Goal: Task Accomplishment & Management: Complete application form

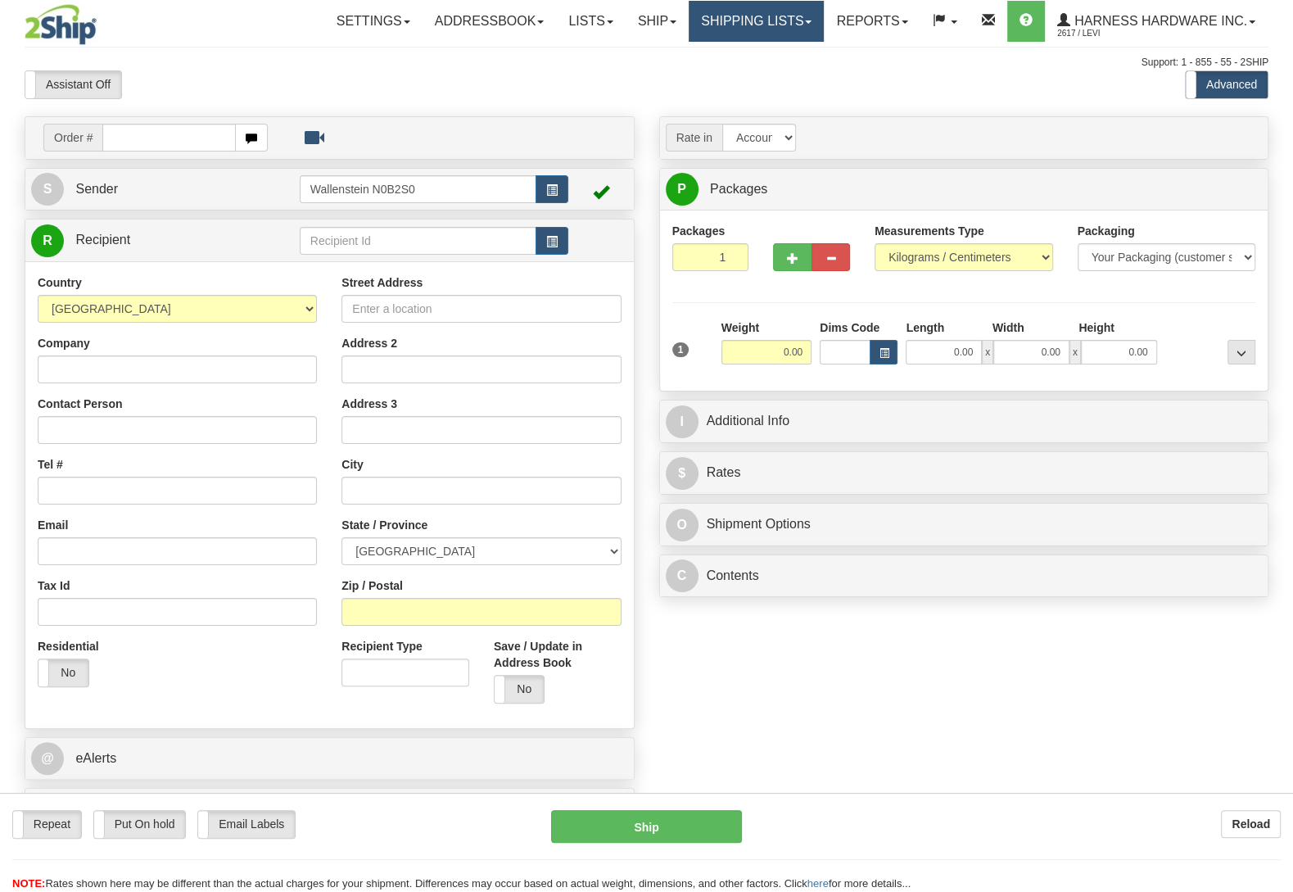
click at [770, 16] on link "Shipping lists" at bounding box center [755, 21] width 135 height 41
click at [915, 50] on div "Toggle navigation Settings Shipping Preferences Fields Preferences New" at bounding box center [646, 461] width 1293 height 923
click at [766, 25] on link "Shipping lists" at bounding box center [755, 21] width 135 height 41
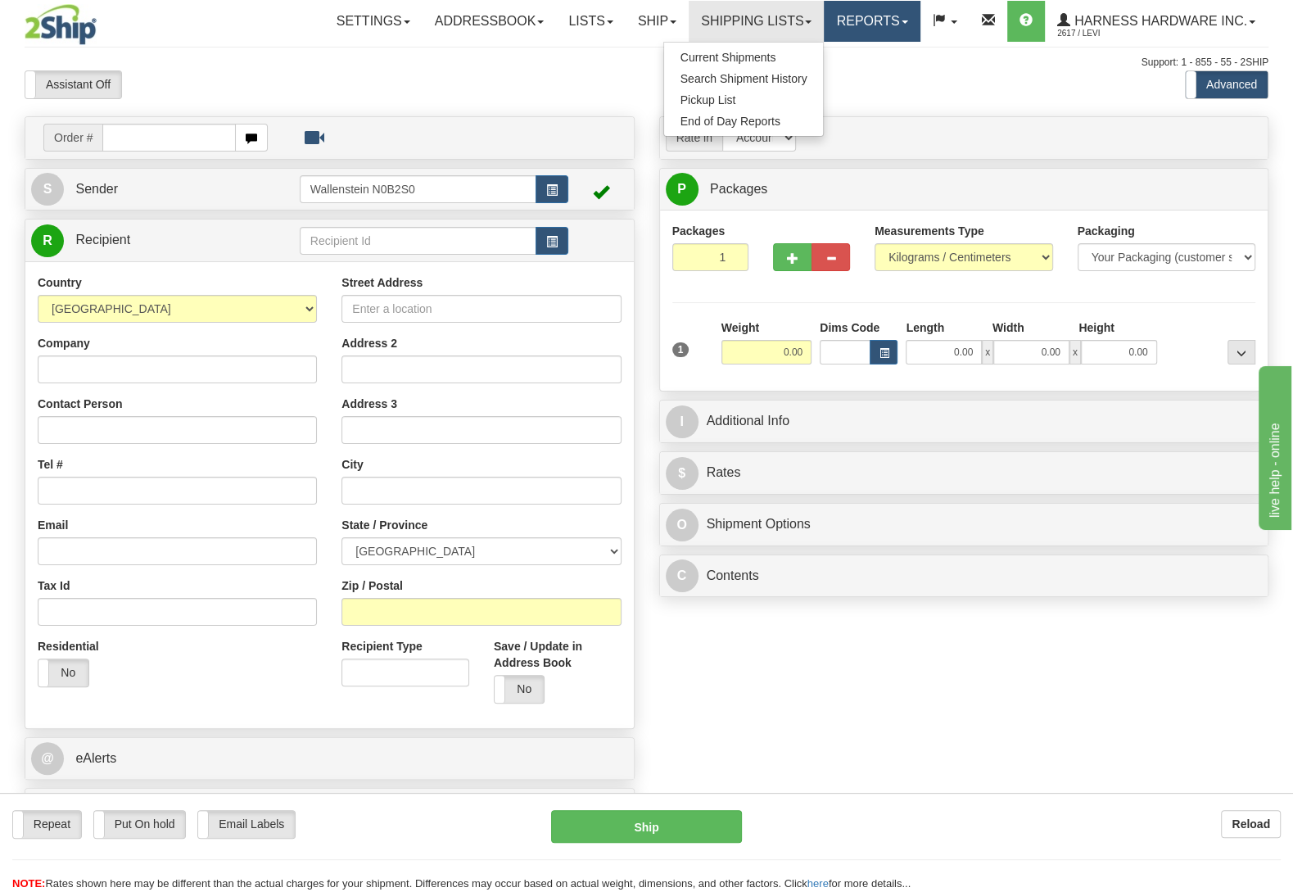
click at [866, 12] on link "Reports" at bounding box center [872, 21] width 96 height 41
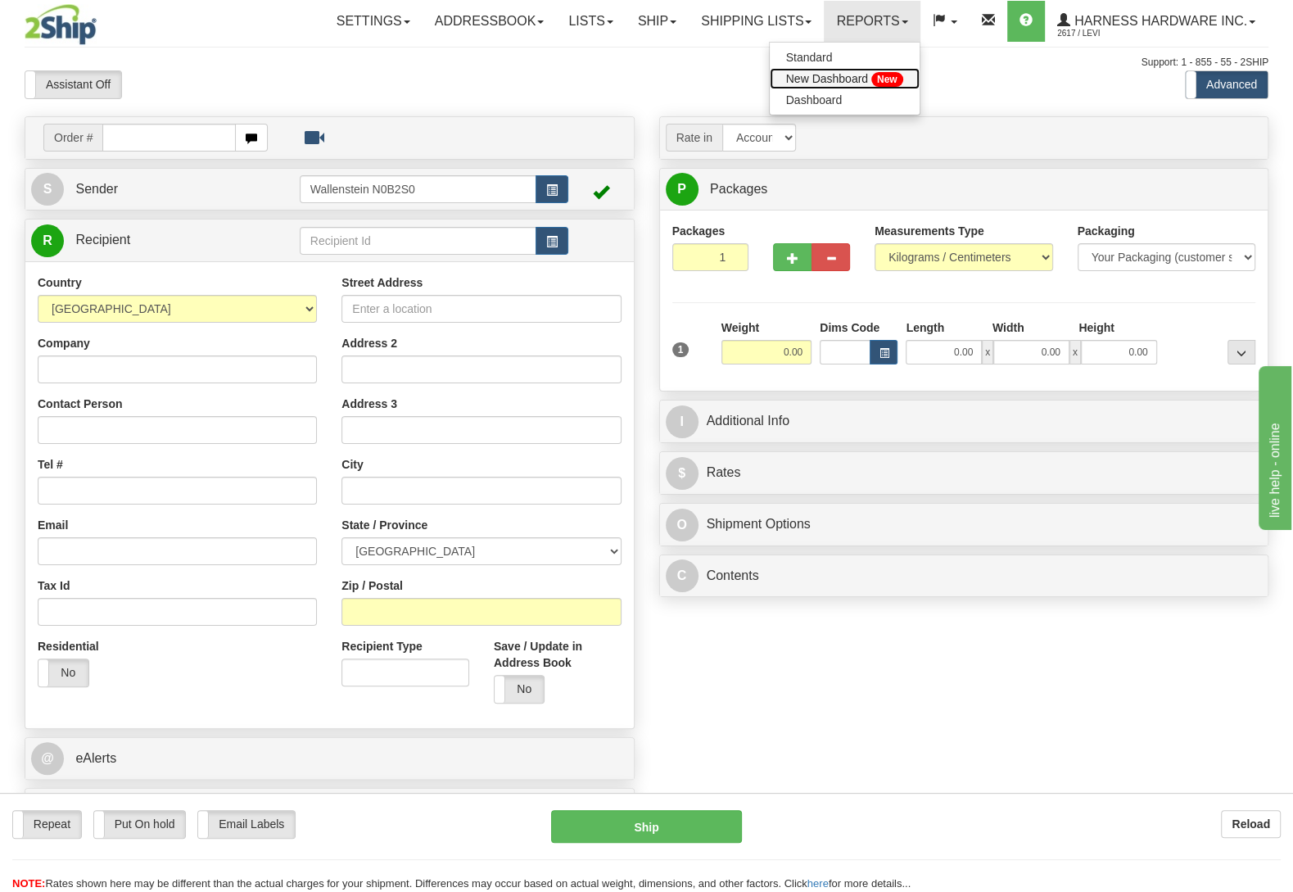
click at [858, 73] on link "New Dashboard New" at bounding box center [845, 78] width 150 height 21
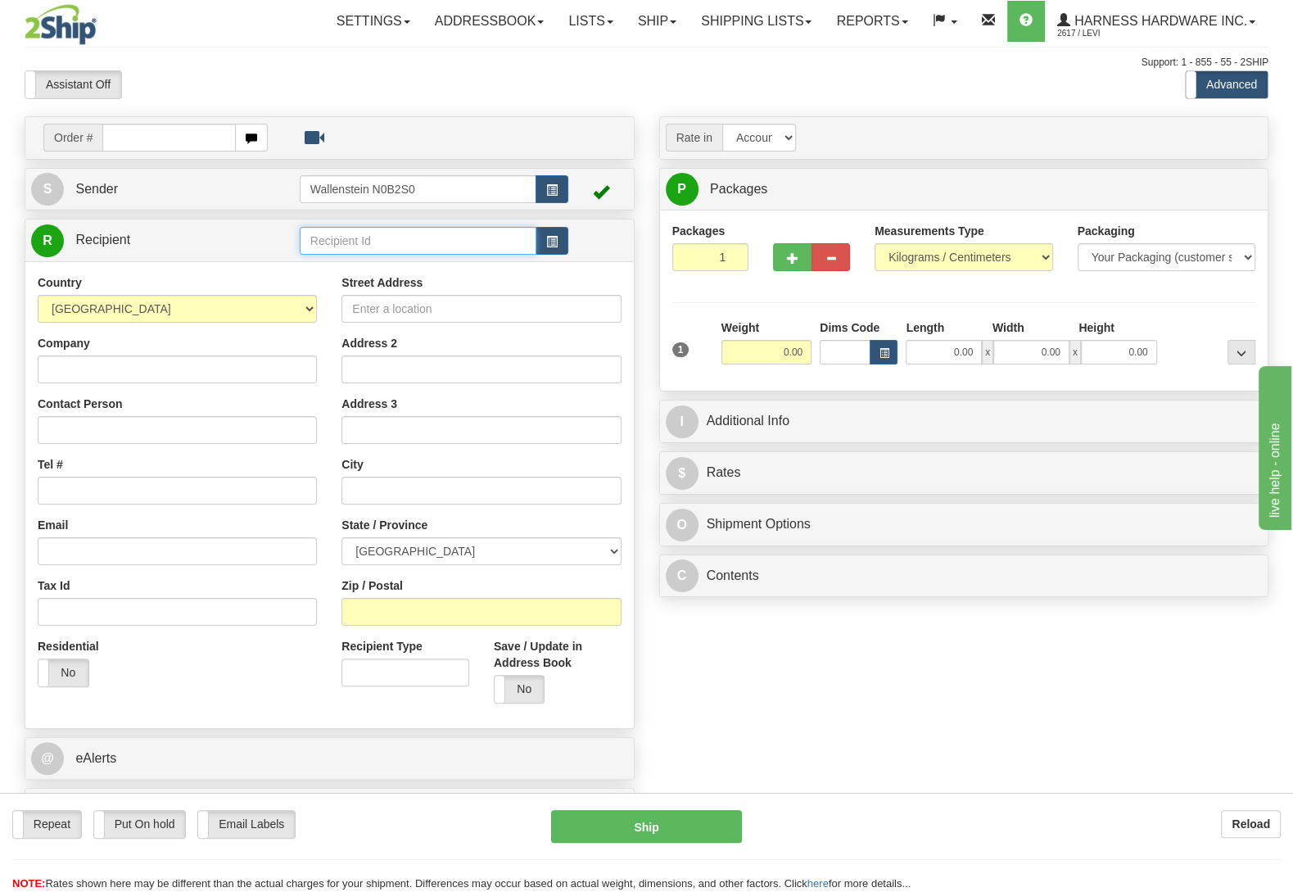
click at [409, 249] on input "text" at bounding box center [418, 241] width 237 height 28
type input "VGAN"
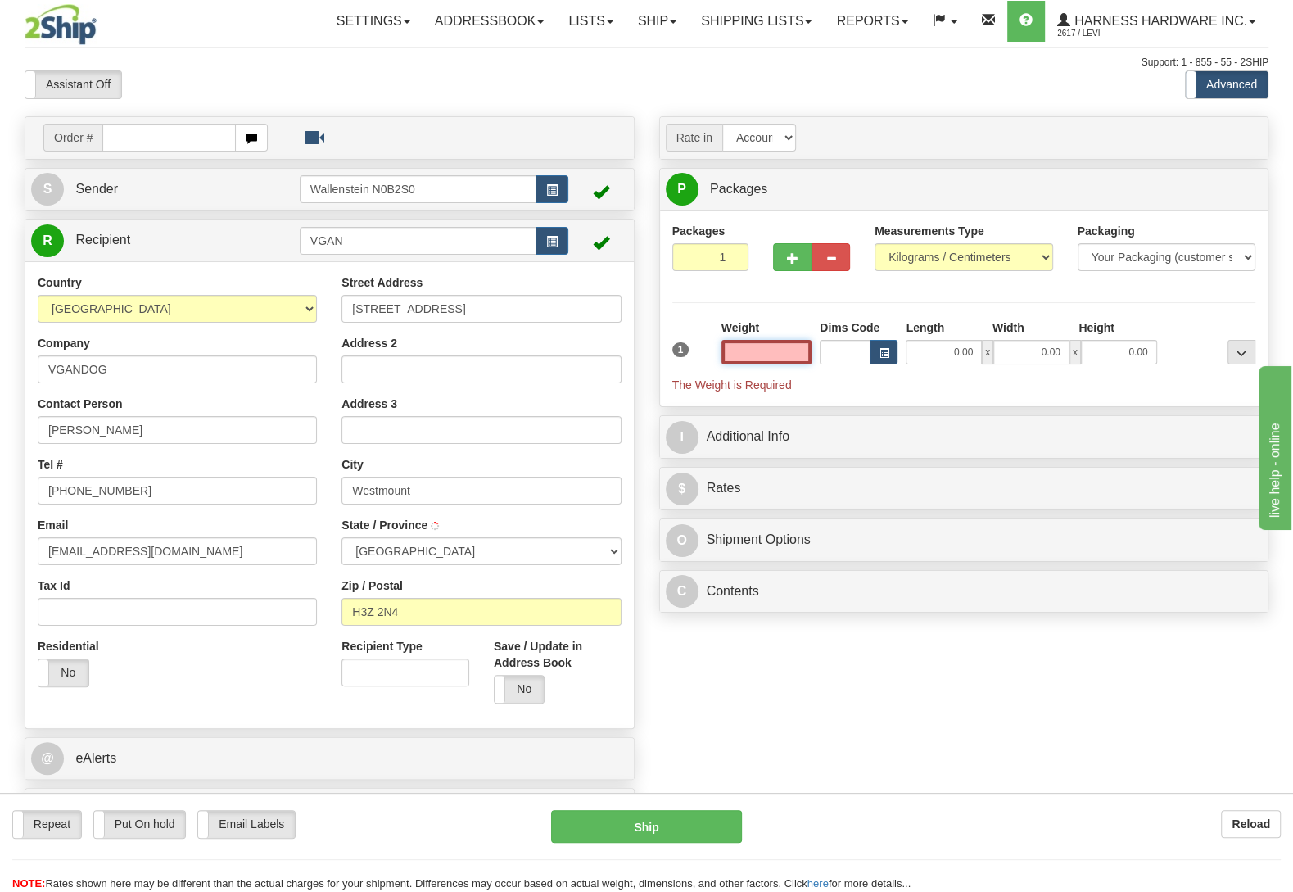
type input "WESTMOUNT"
type input "5"
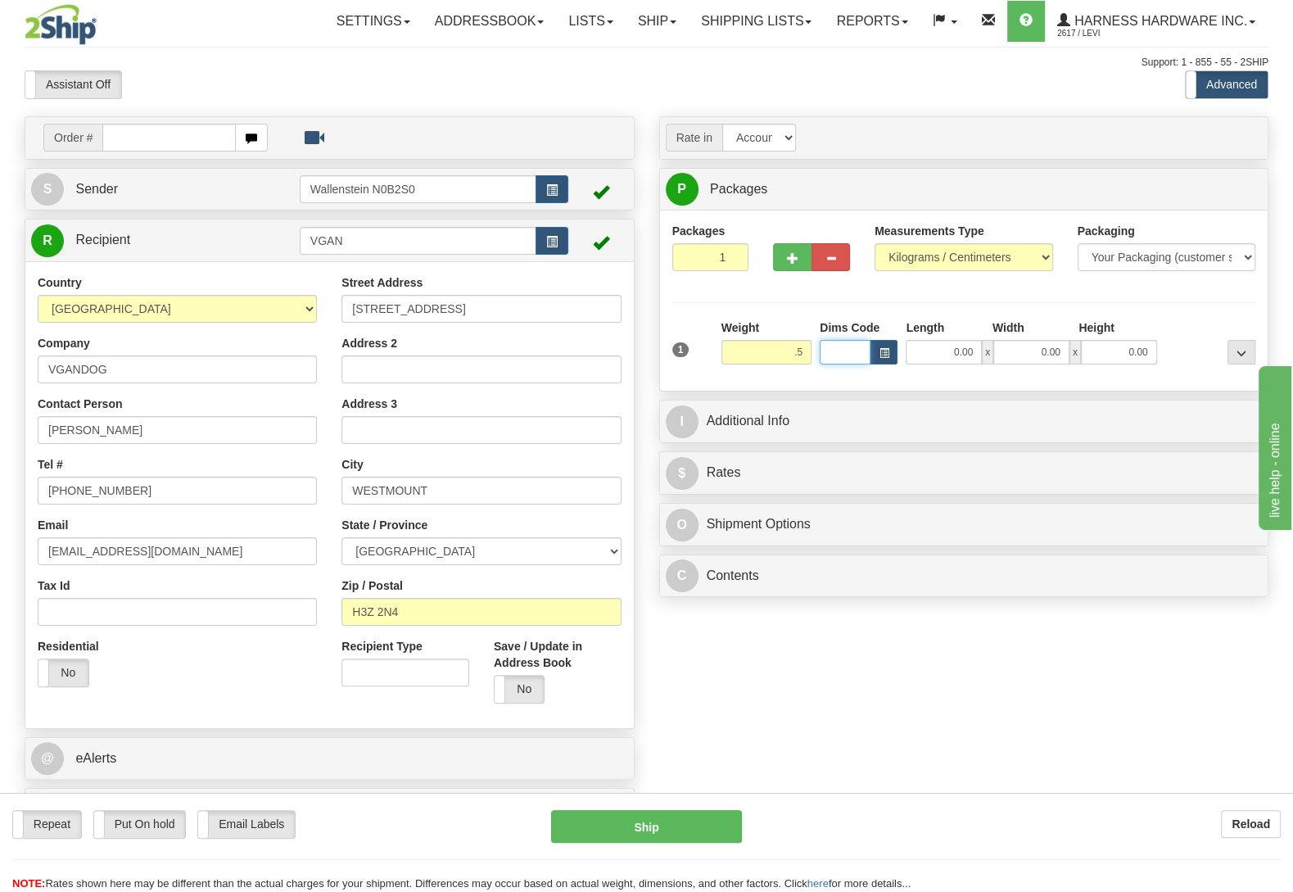
type input "0.50"
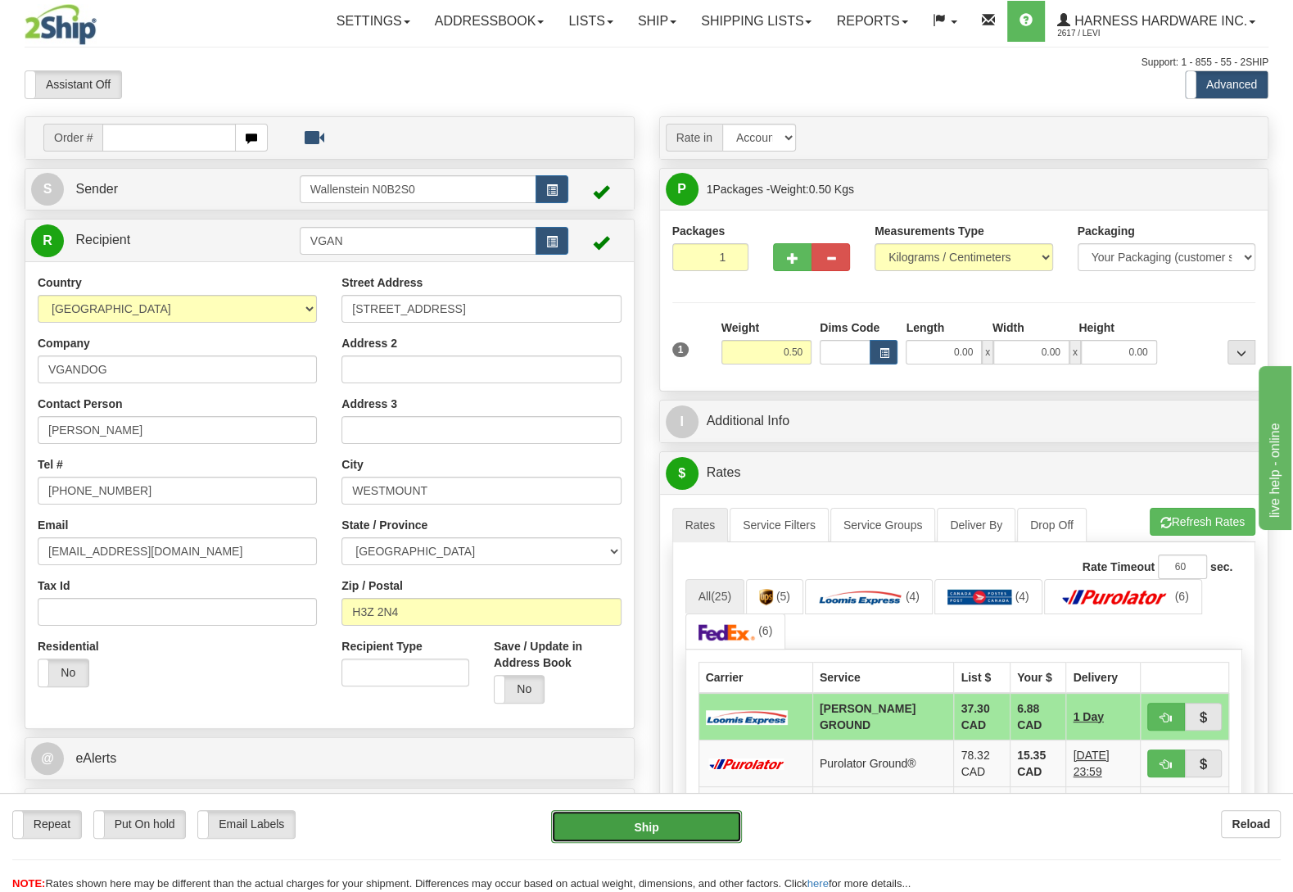
click at [687, 826] on button "Ship" at bounding box center [646, 826] width 191 height 33
type input "DD"
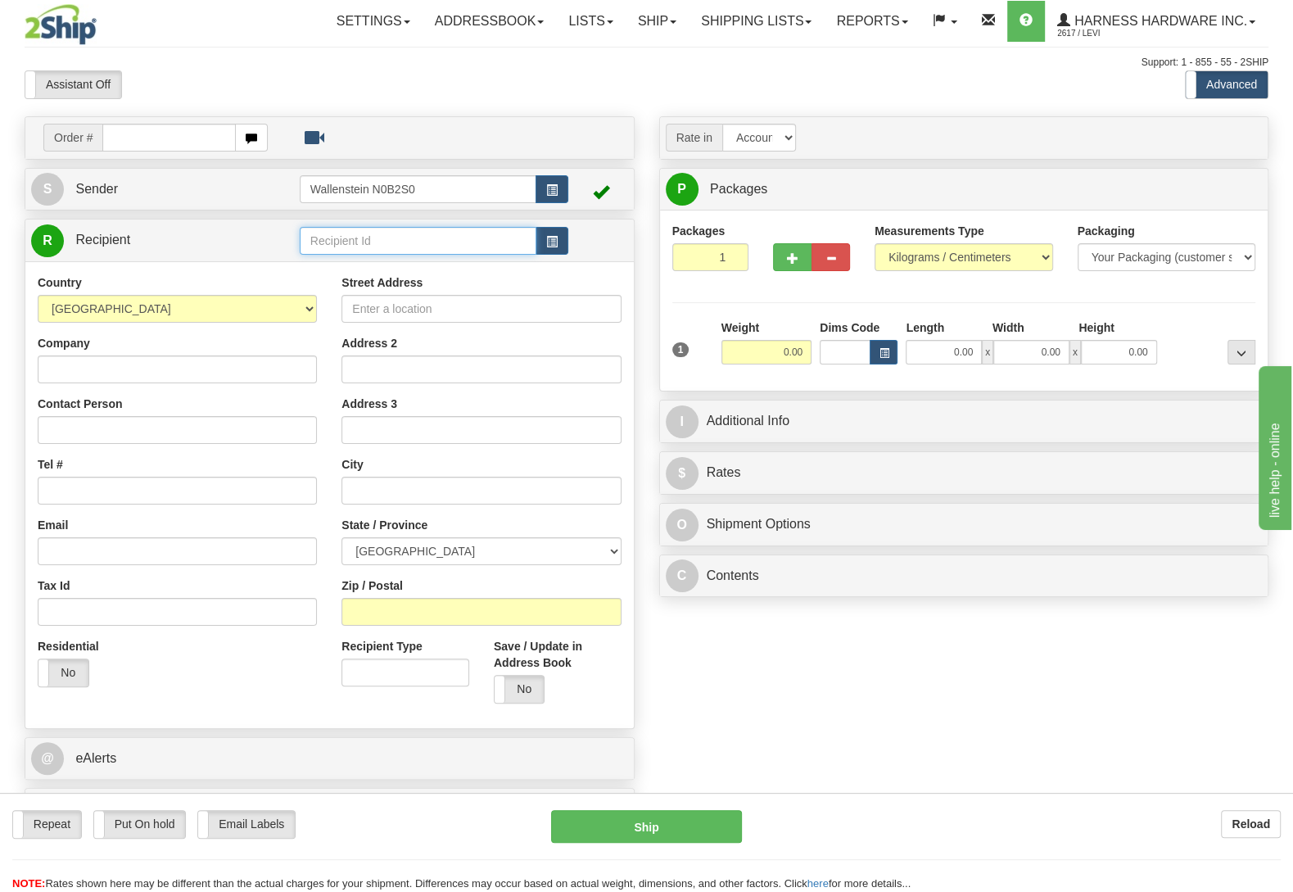
click at [352, 246] on input "text" at bounding box center [418, 241] width 237 height 28
type input "TUNL"
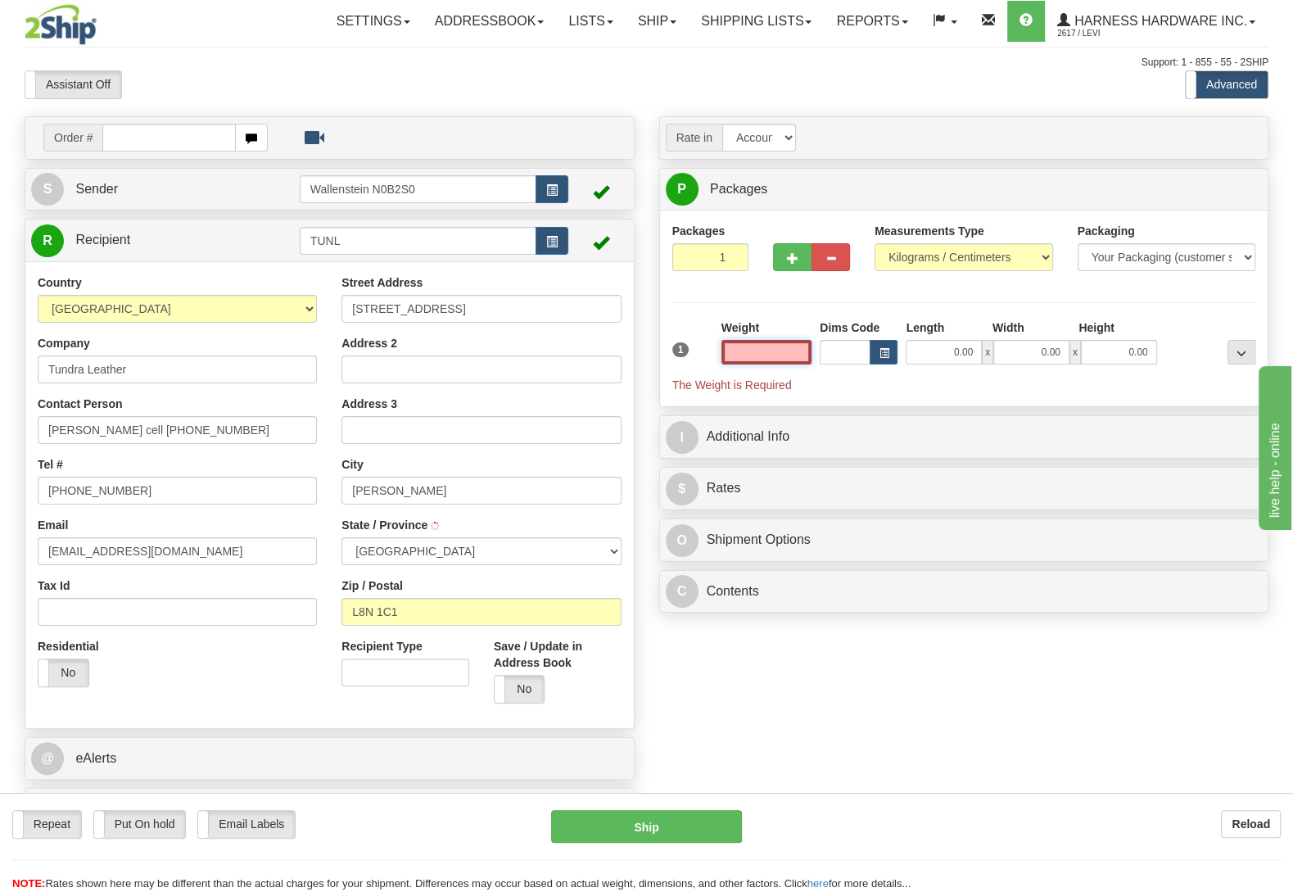
type input "1"
type input "HAMILTON"
type input "1.50"
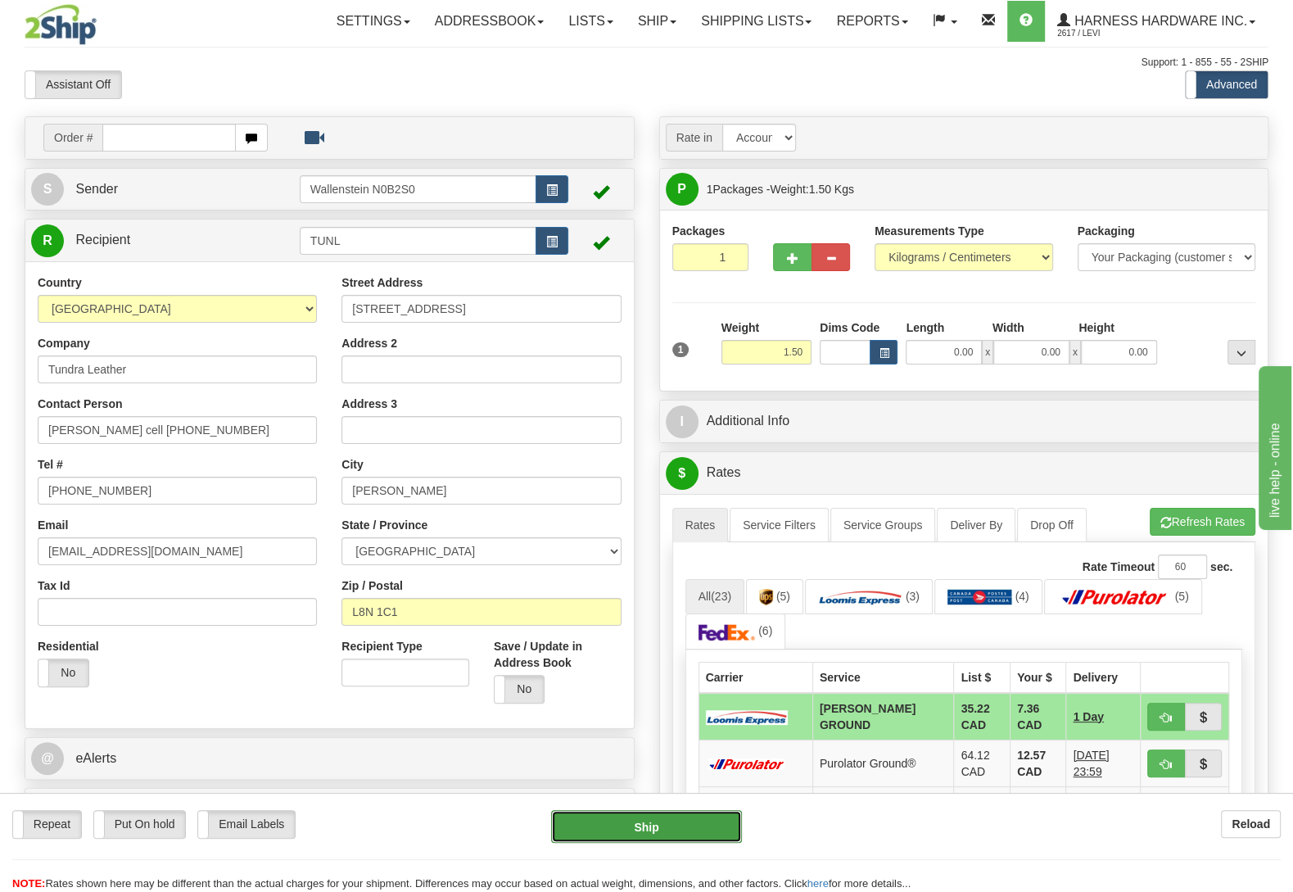
click at [694, 815] on button "Ship" at bounding box center [646, 826] width 191 height 33
type input "DD"
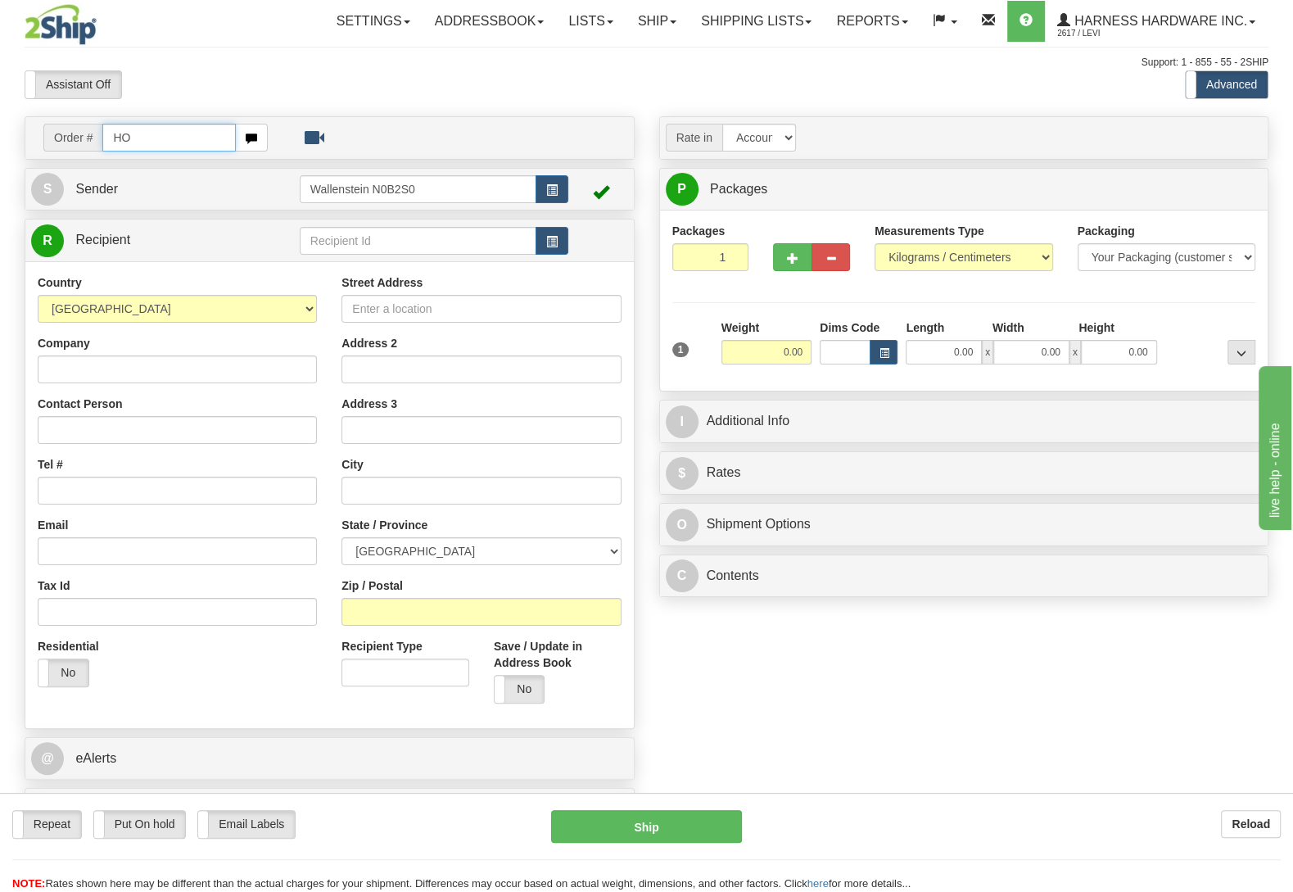
type input "H"
type input "HOBA"
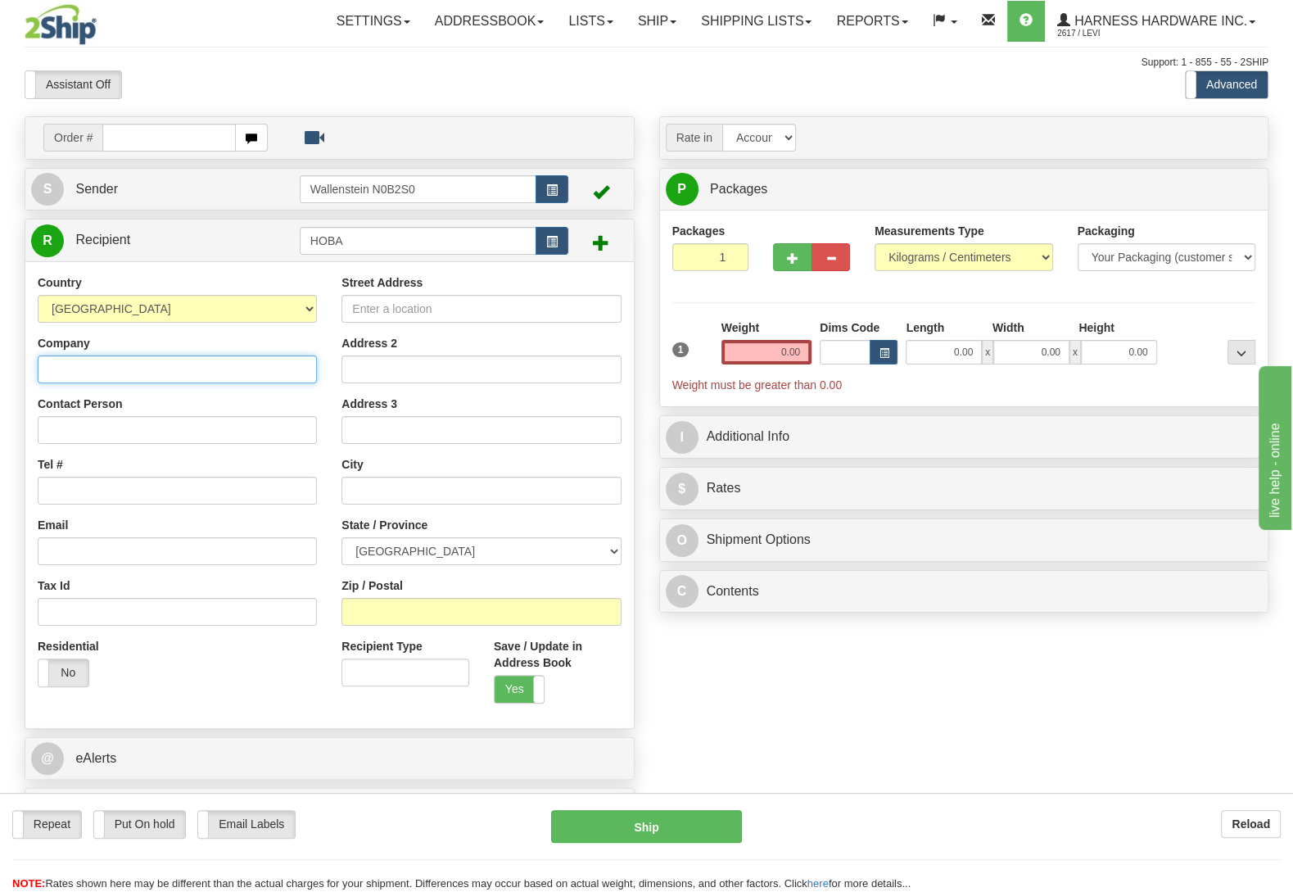
click at [97, 359] on input "Company" at bounding box center [177, 369] width 279 height 28
paste input "Hobbies And Stuff In The Shed"
type input "Hobbies And Stuff In The Shed"
click at [154, 420] on input "Contact Person" at bounding box center [177, 430] width 279 height 28
paste input "Tim Moffatt"
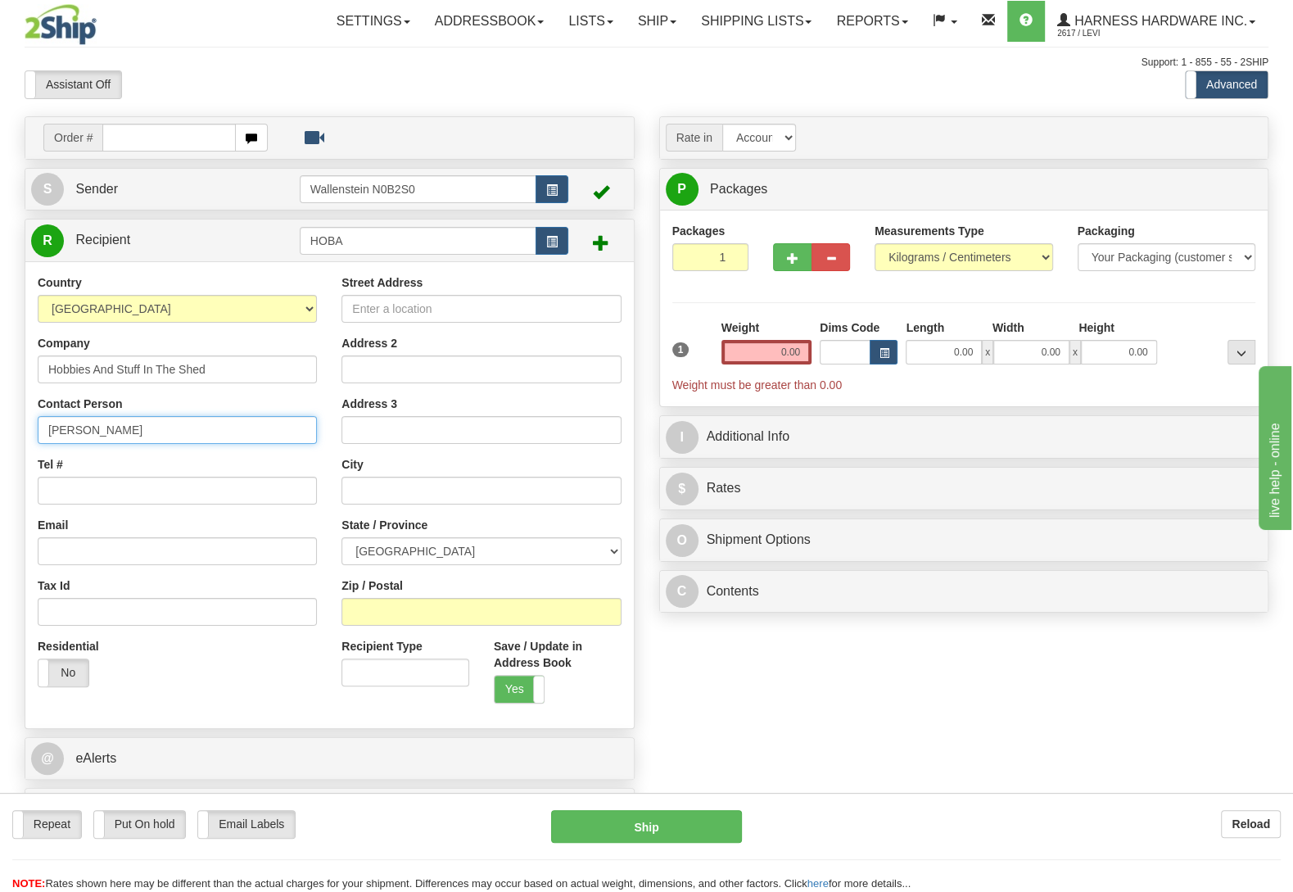
type input "Tim Moffatt"
click at [84, 492] on input "Tel #" at bounding box center [177, 490] width 279 height 28
paste input "(289) 979-8828"
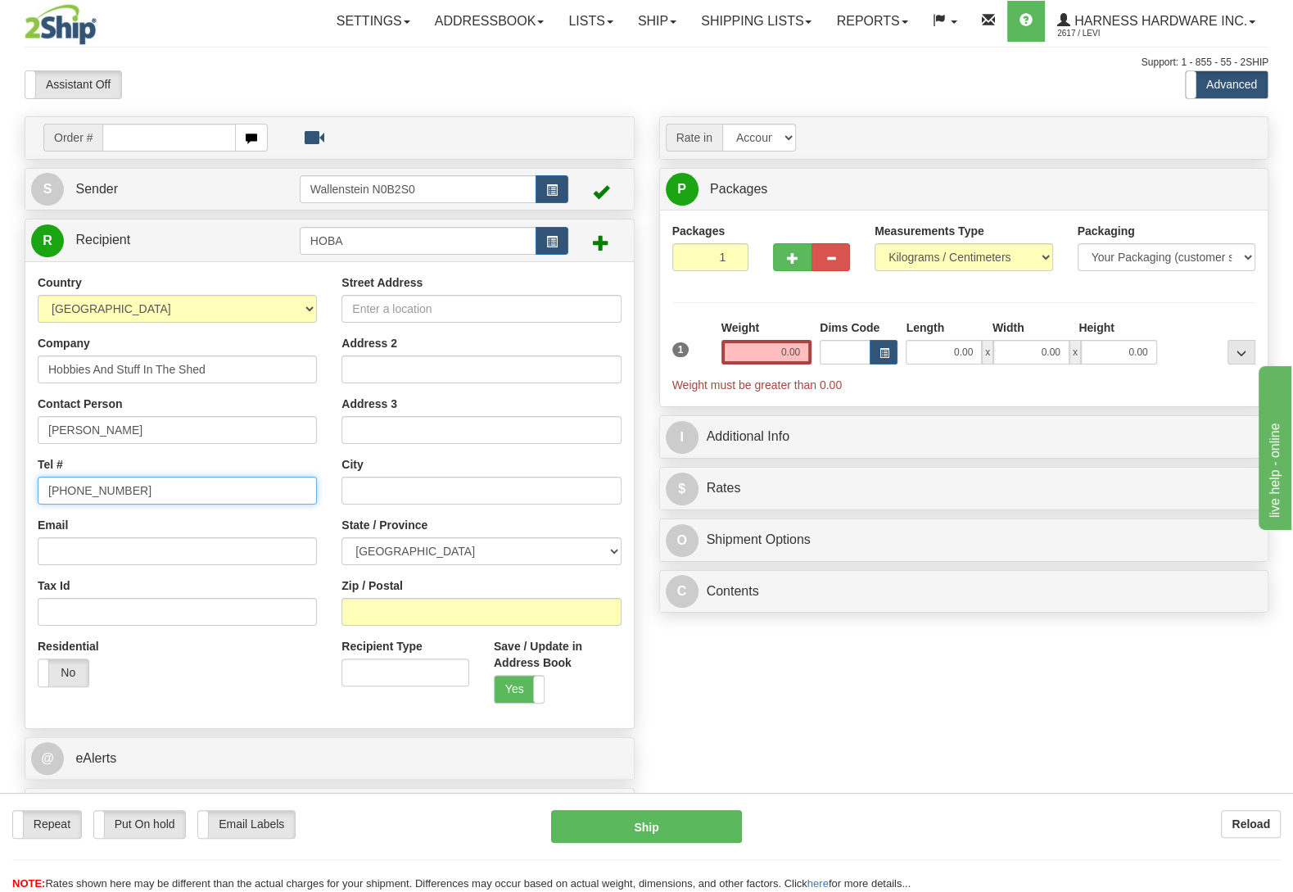
type input "(289) 979-8828"
click at [498, 310] on input "Street Address" at bounding box center [480, 309] width 279 height 28
paste input "66 St Patrick Street"
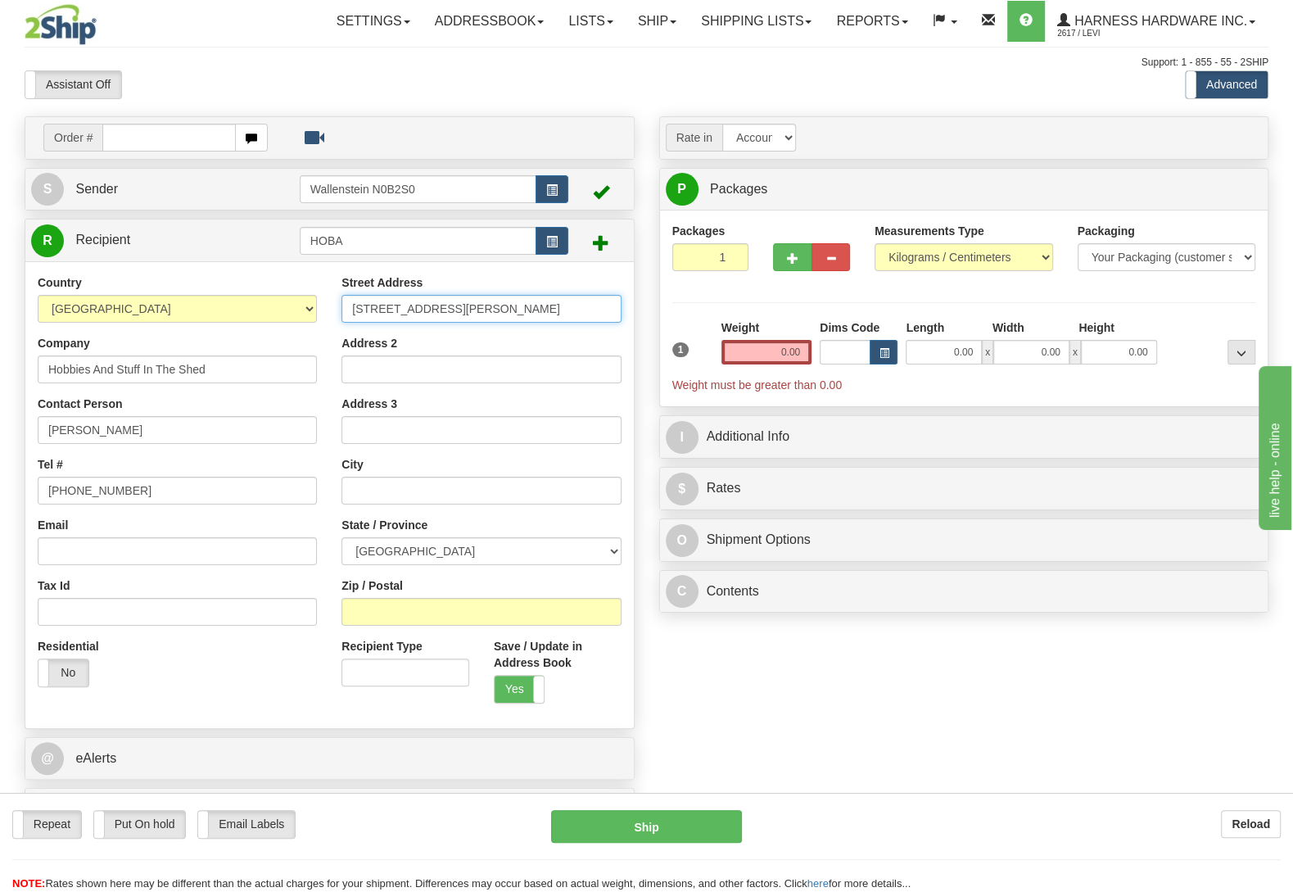
type input "66 St Patrick Street"
click at [377, 612] on input "Zip / Postal" at bounding box center [480, 612] width 279 height 28
paste input "K9V 1R5"
type input "K9V 1R5"
type input "LINDSAY"
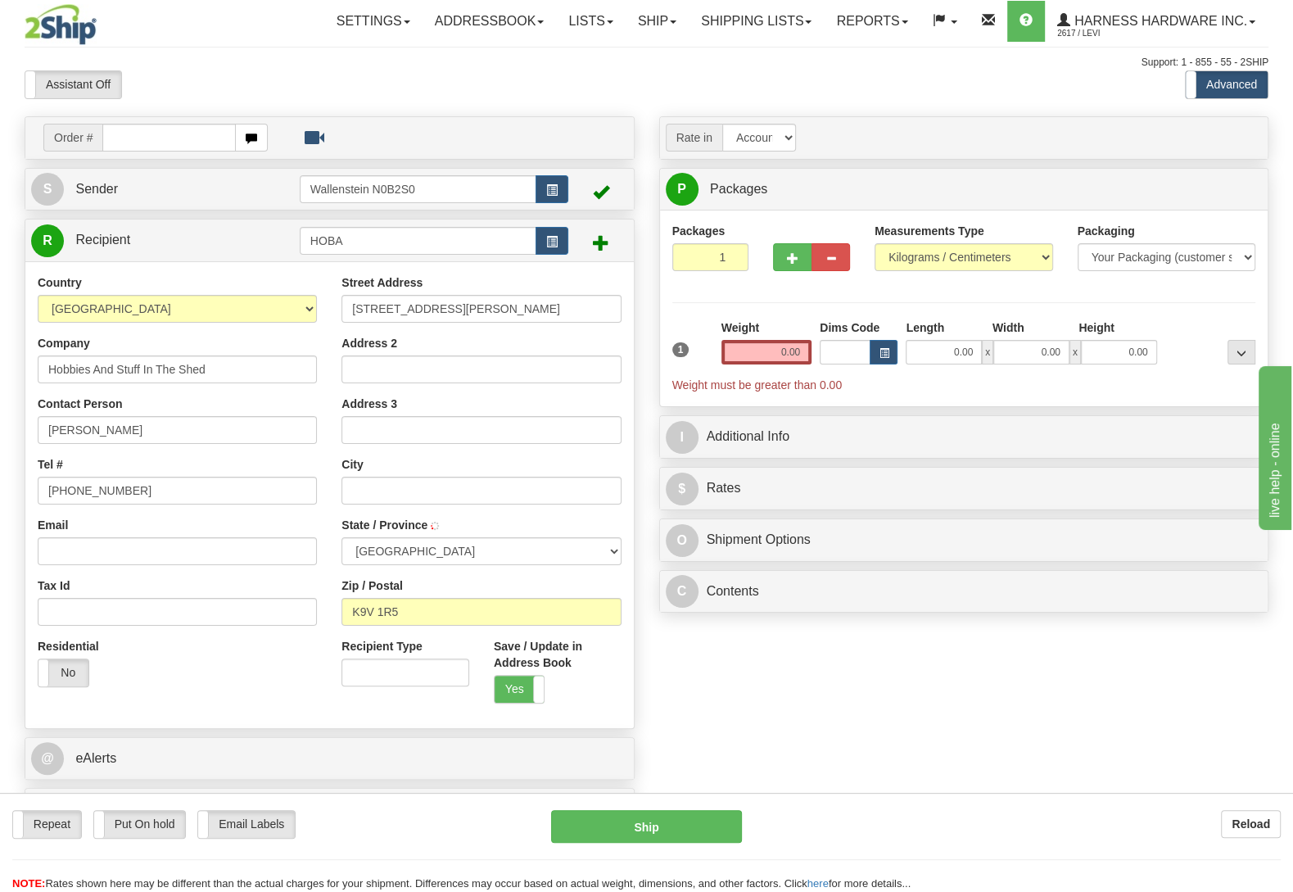
select select "ON"
click at [152, 559] on input "Email" at bounding box center [177, 551] width 279 height 28
paste input "tim@hobbiesandstuffintheshed.com"
type input "tim@hobbiesandstuffintheshed.com"
drag, startPoint x: 753, startPoint y: 353, endPoint x: 880, endPoint y: 361, distance: 127.2
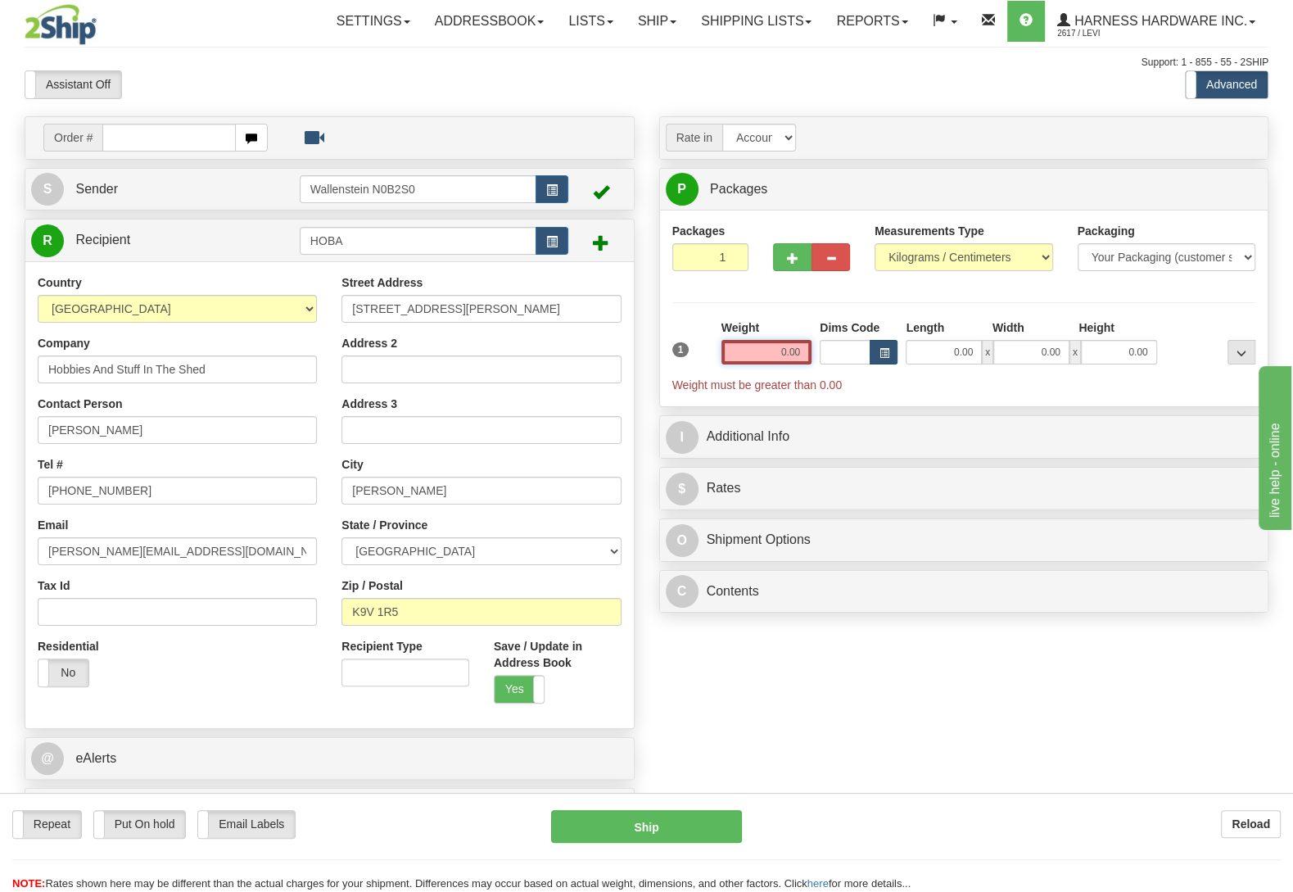
click at [811, 360] on input "0.00" at bounding box center [766, 352] width 90 height 25
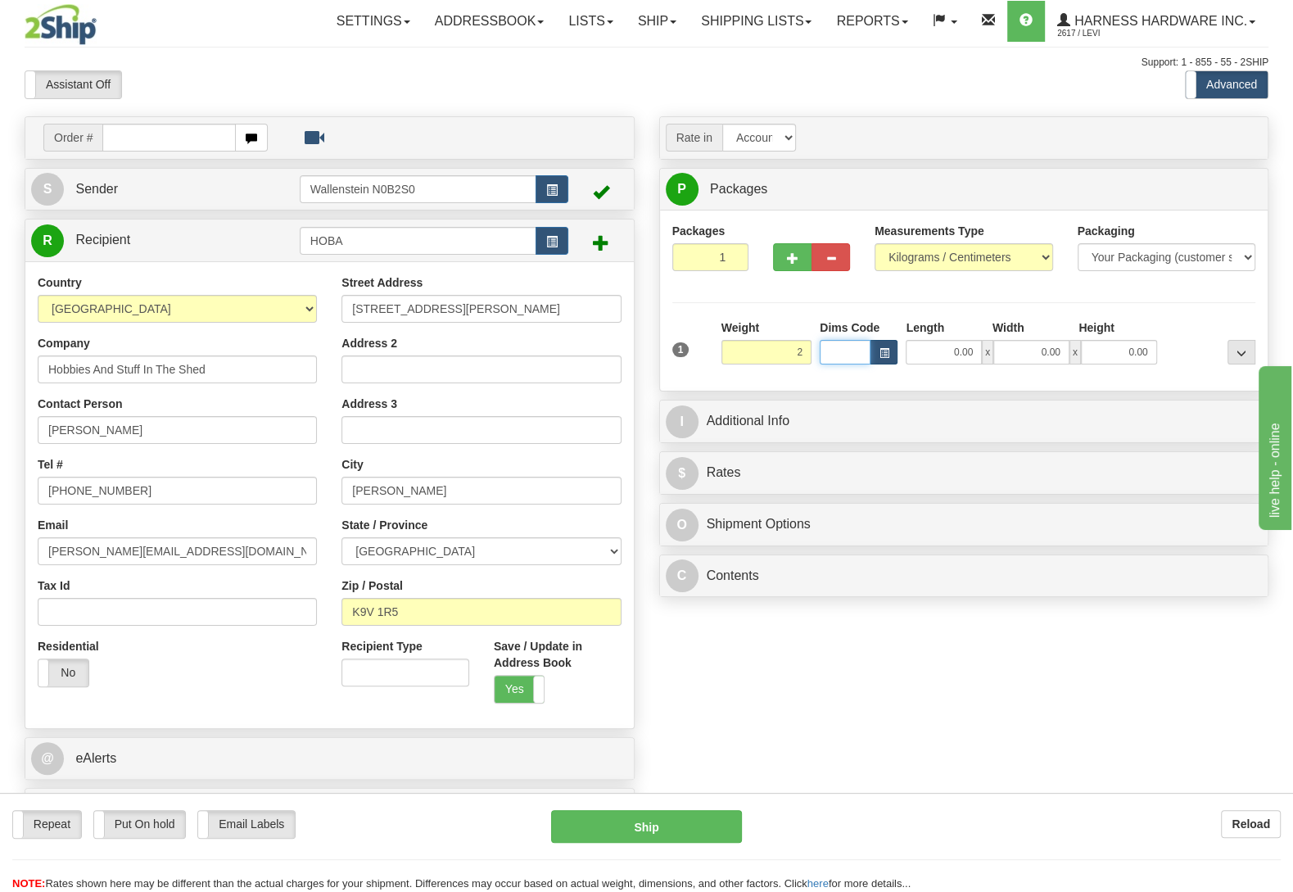
type input "2.00"
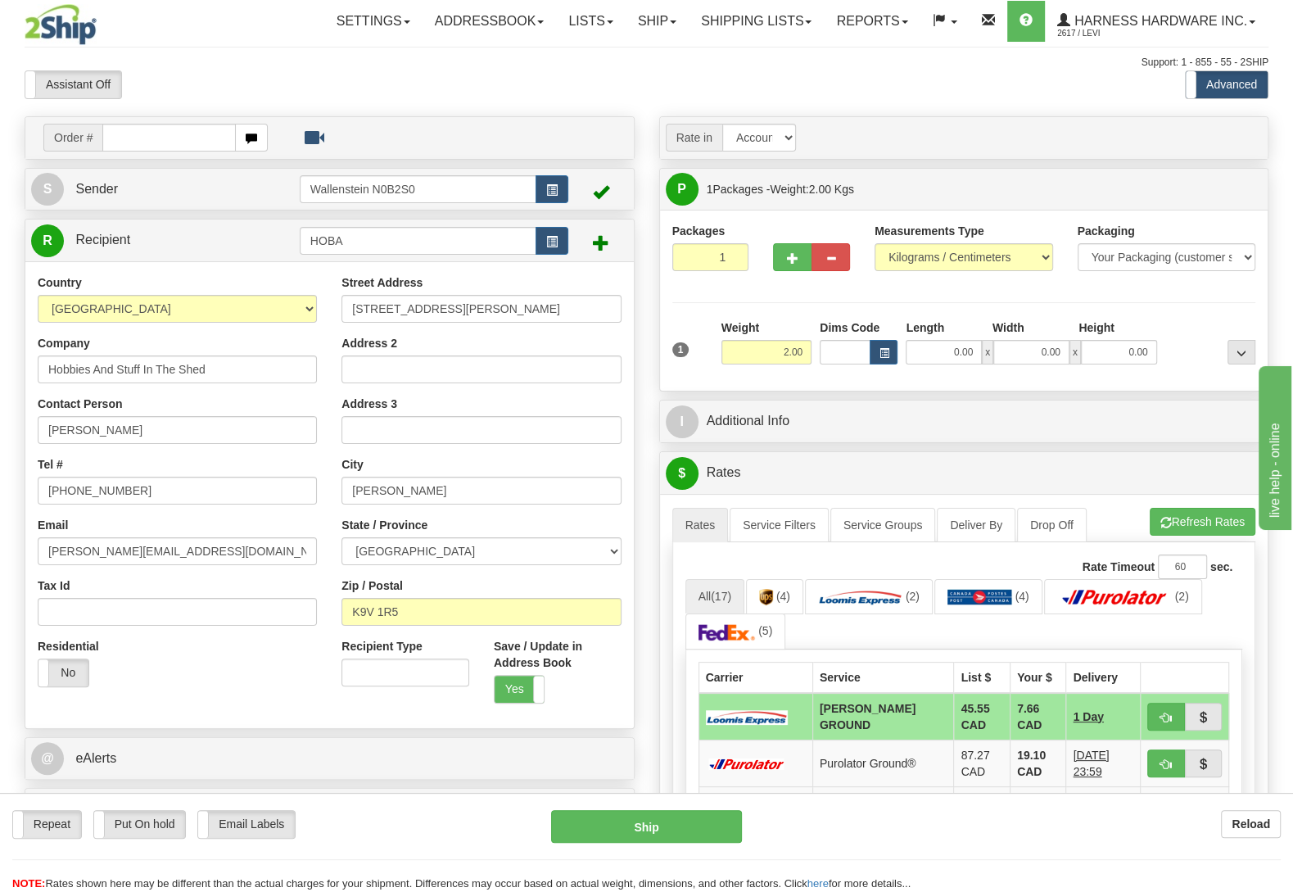
drag, startPoint x: 166, startPoint y: 819, endPoint x: 259, endPoint y: 829, distance: 93.0
click at [167, 819] on label "Put On hold" at bounding box center [140, 823] width 92 height 27
click at [637, 821] on button "Hold" at bounding box center [646, 826] width 191 height 33
type input "DD"
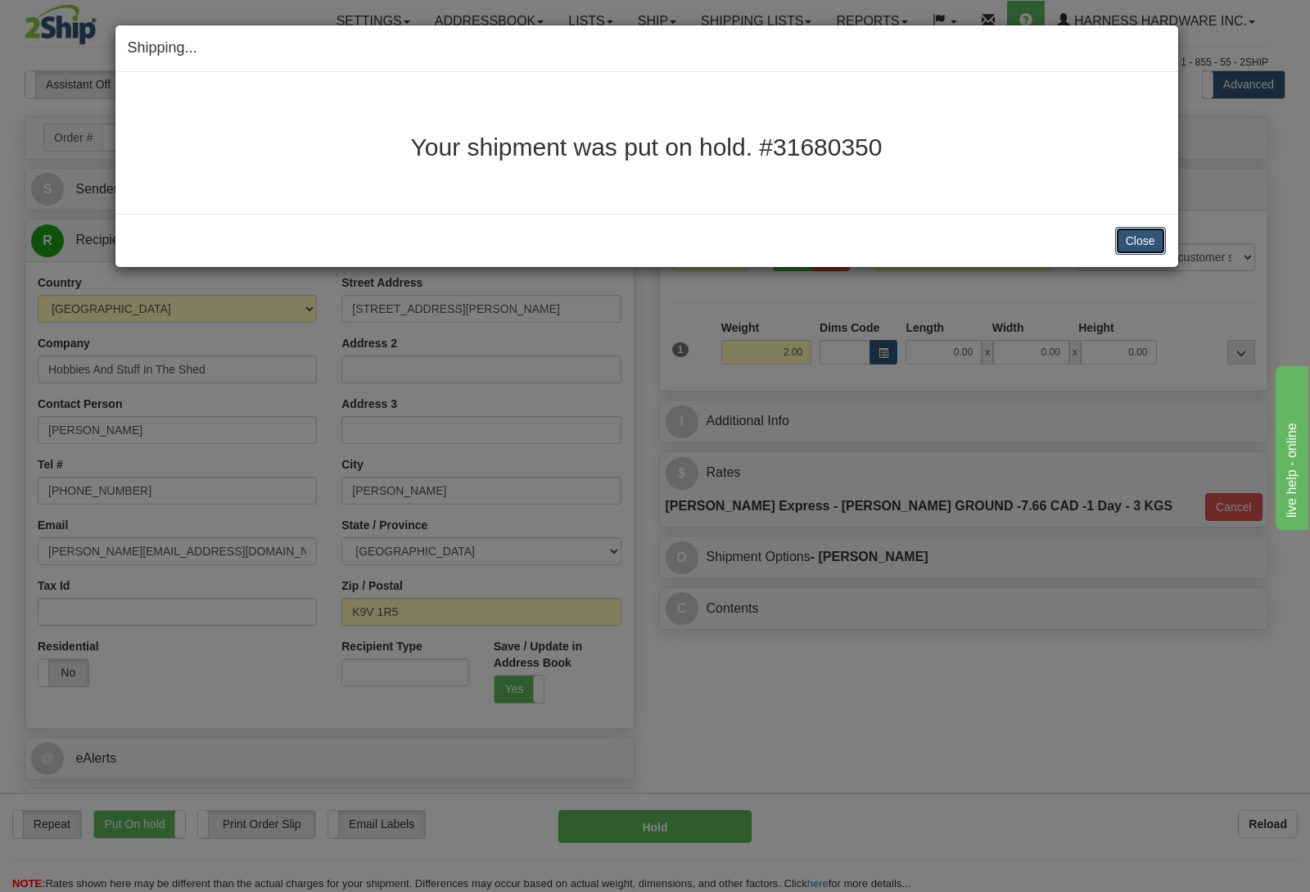
click at [1149, 241] on button "Close" at bounding box center [1140, 241] width 51 height 28
